Goal: Find specific page/section: Find specific page/section

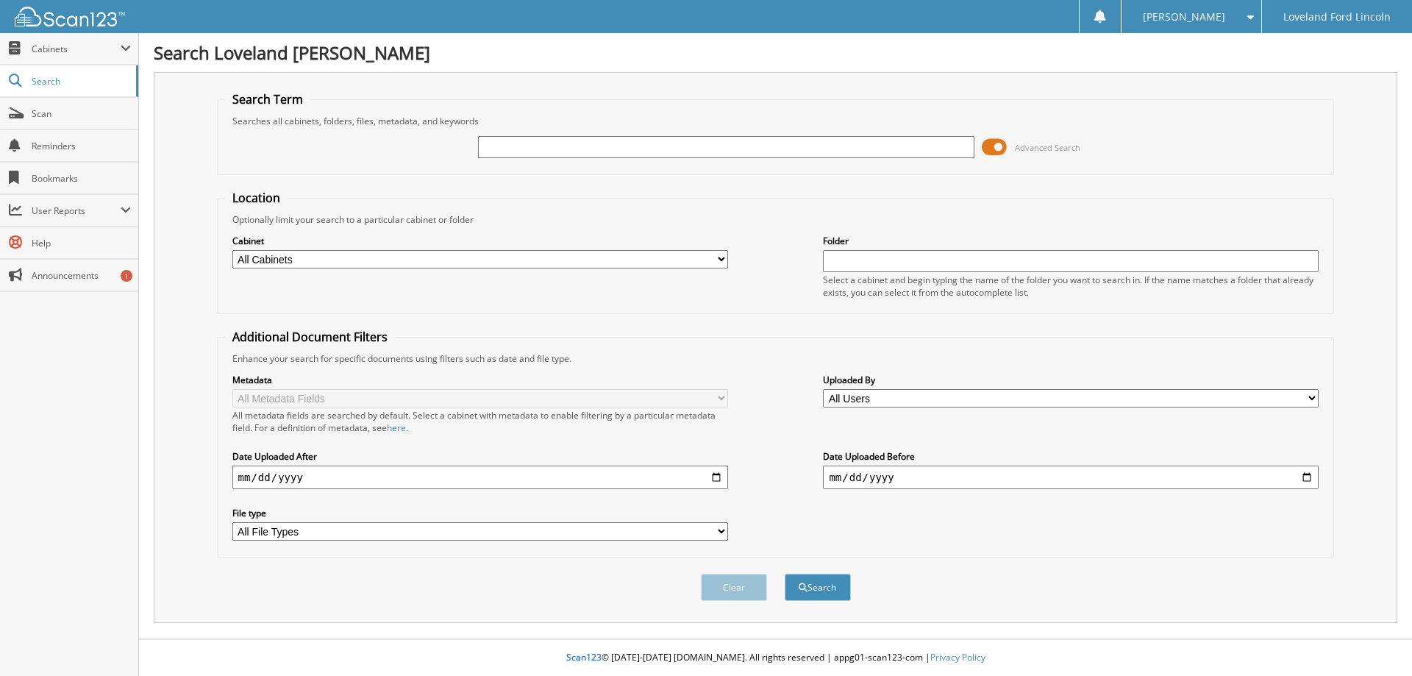
click at [524, 149] on input "text" at bounding box center [726, 147] width 496 height 22
type input "335998"
click at [785, 574] on button "Search" at bounding box center [818, 587] width 66 height 27
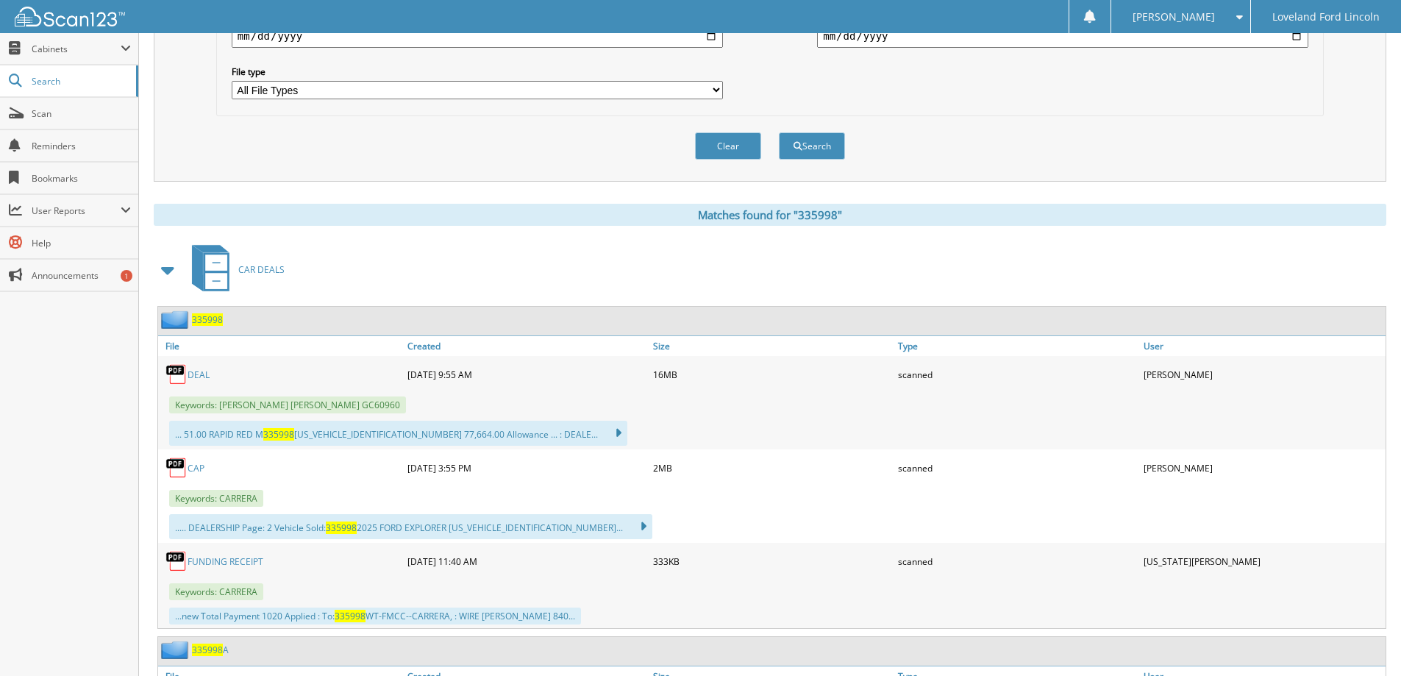
click at [199, 371] on link "DEAL" at bounding box center [199, 375] width 22 height 13
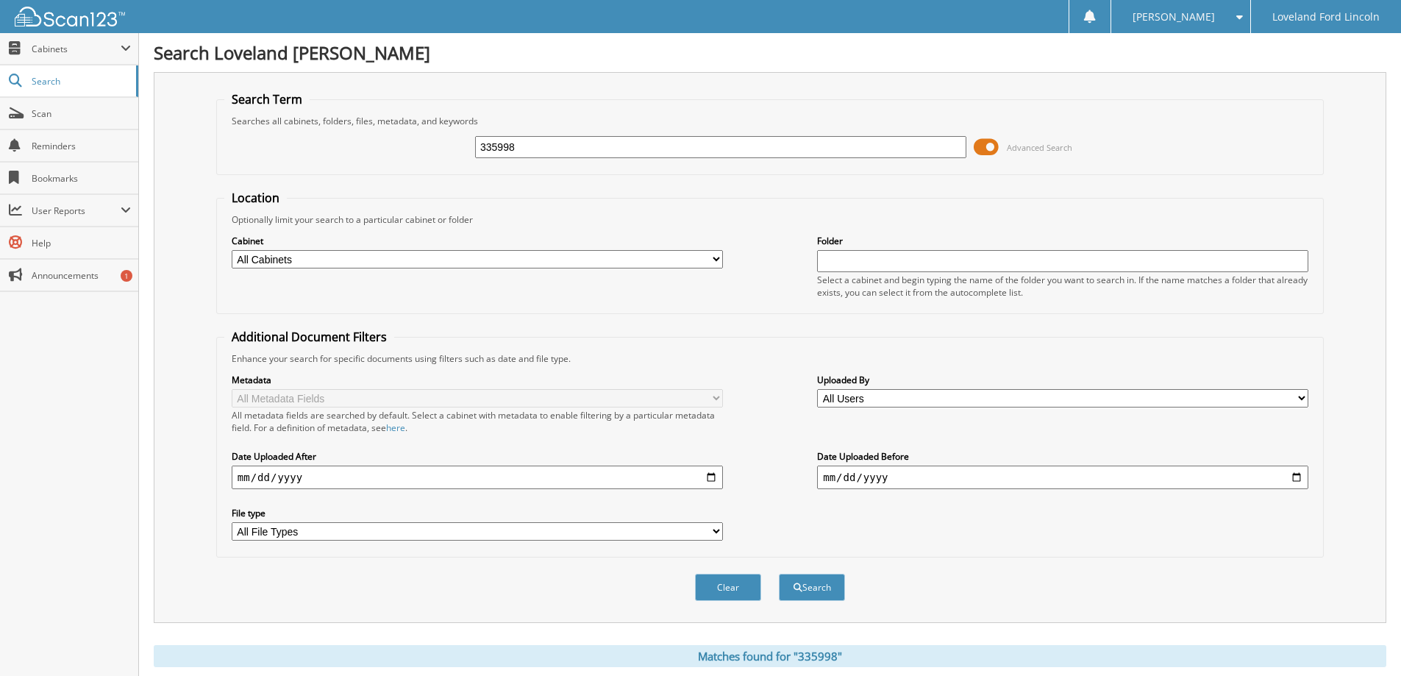
drag, startPoint x: 509, startPoint y: 146, endPoint x: 379, endPoint y: 158, distance: 130.8
click at [380, 159] on div "335998 Advanced Search" at bounding box center [770, 147] width 1092 height 40
type input "335920a"
click at [779, 574] on button "Search" at bounding box center [812, 587] width 66 height 27
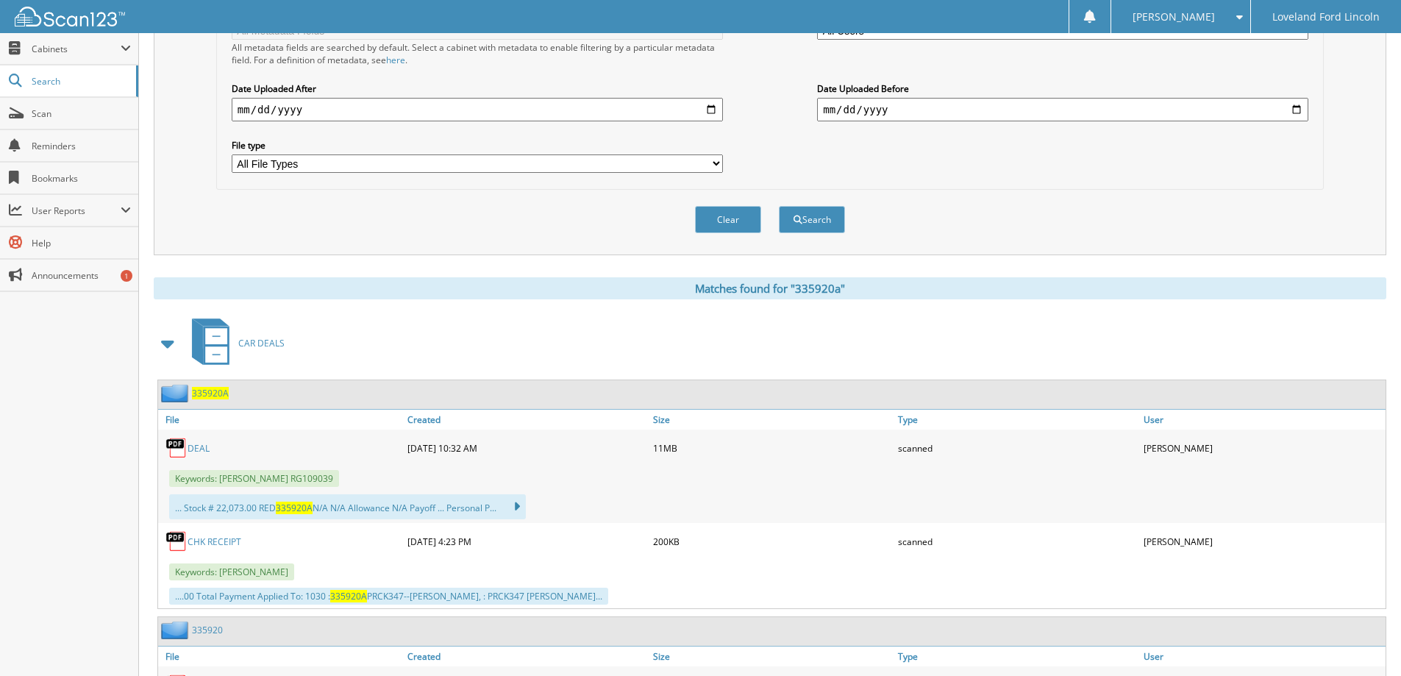
click at [201, 446] on link "DEAL" at bounding box center [199, 448] width 22 height 13
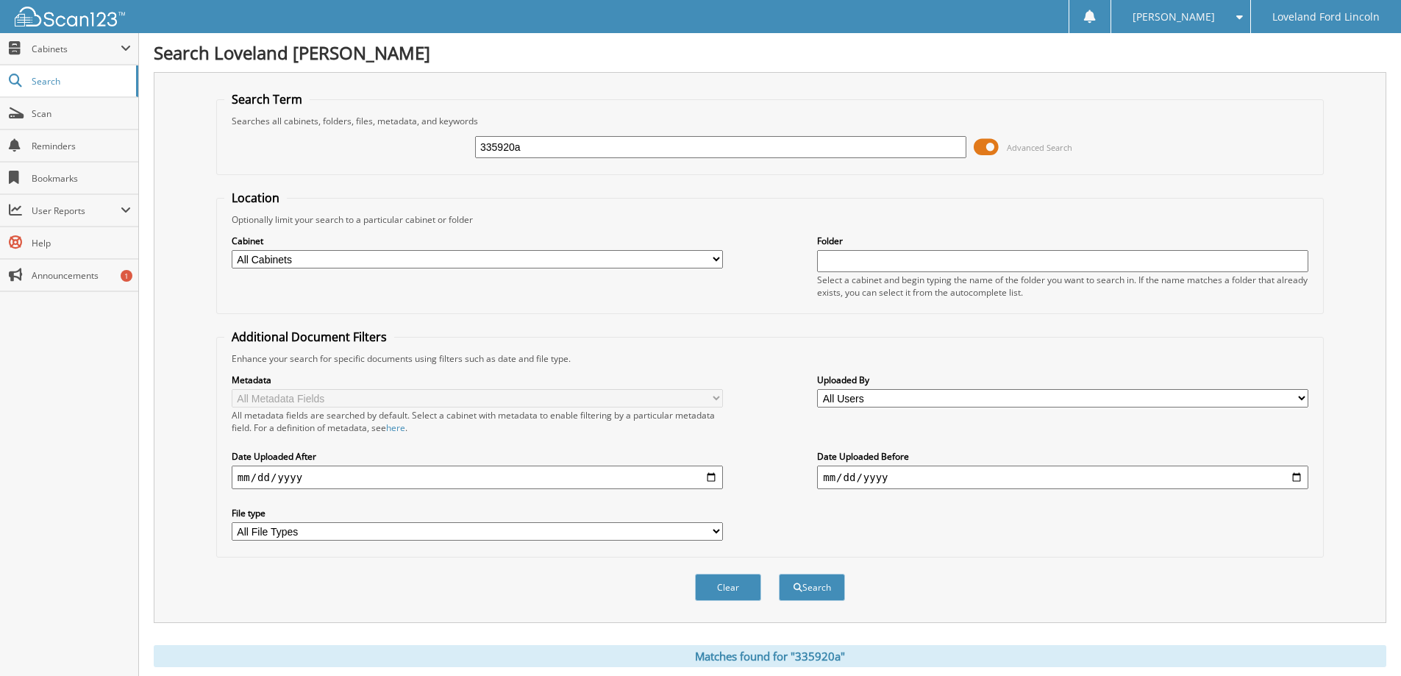
drag, startPoint x: 546, startPoint y: 154, endPoint x: 424, endPoint y: 144, distance: 123.2
click at [424, 144] on div "335920a Advanced Search" at bounding box center [770, 147] width 1092 height 40
type input "335750a"
click at [779, 574] on button "Search" at bounding box center [812, 587] width 66 height 27
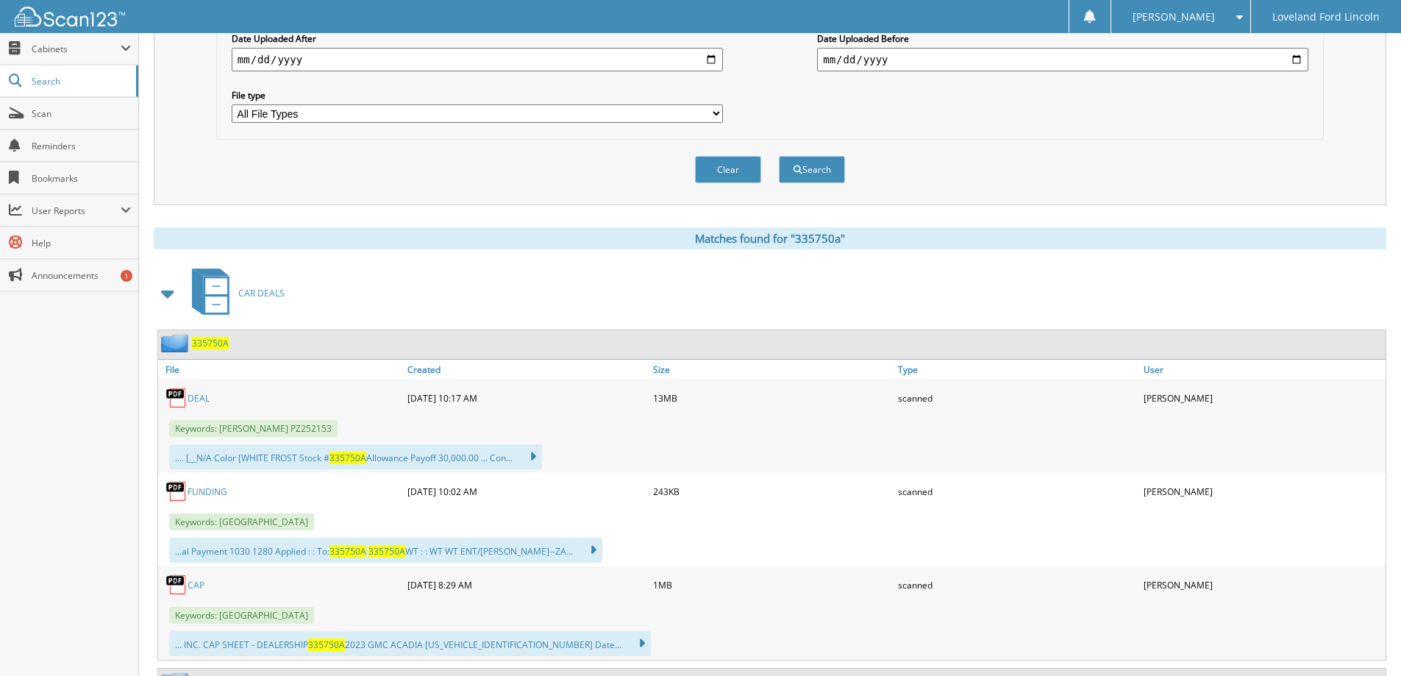
scroll to position [441, 0]
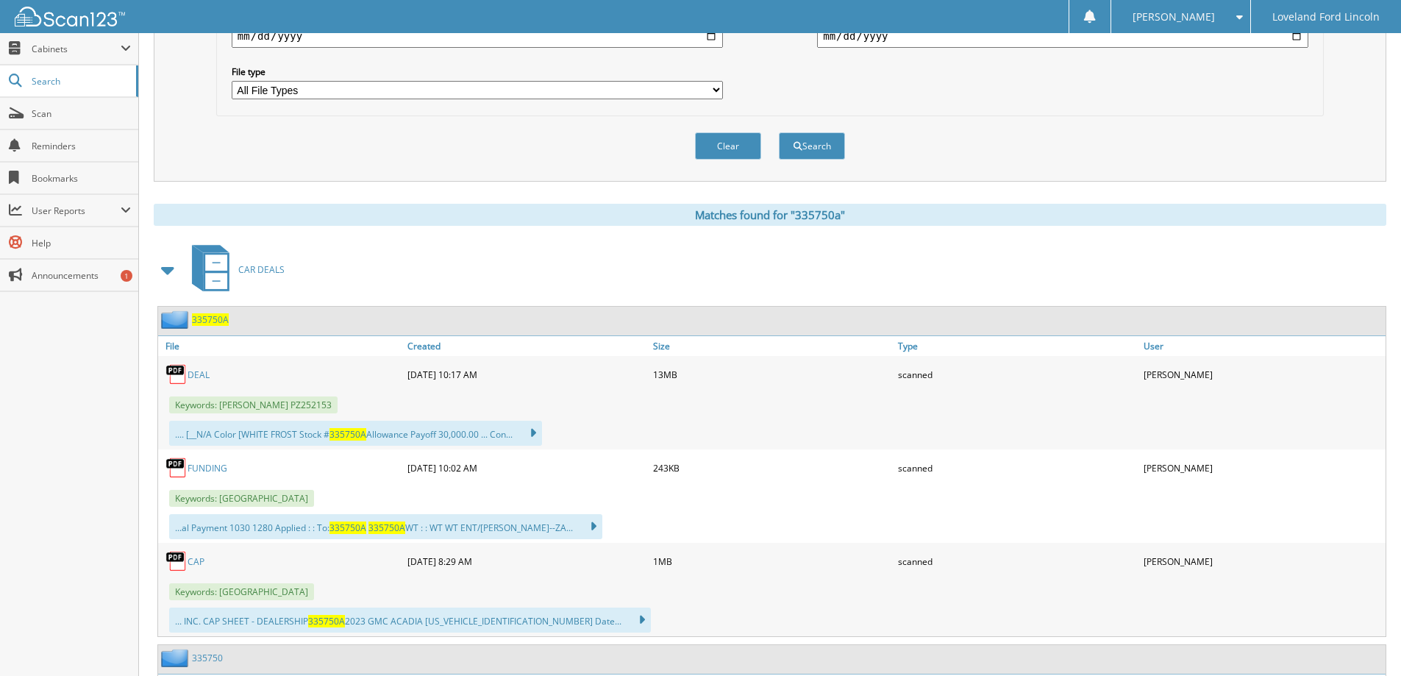
click at [191, 378] on link "DEAL" at bounding box center [199, 375] width 22 height 13
